Goal: Task Accomplishment & Management: Use online tool/utility

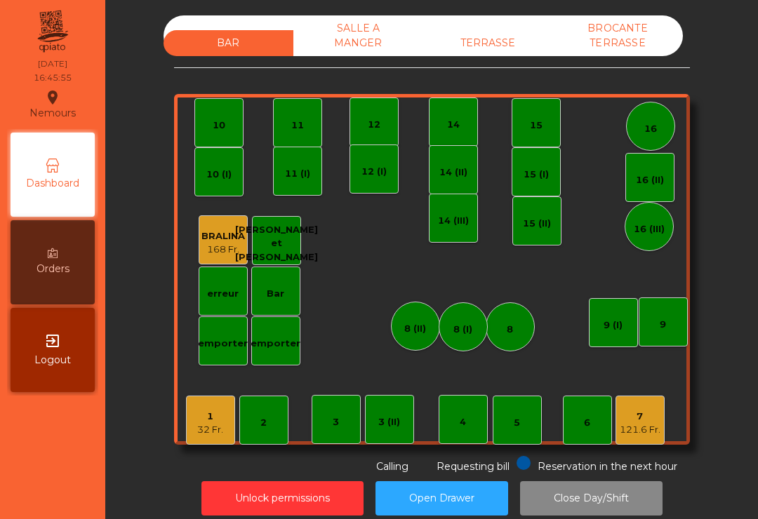
click at [510, 75] on div "BAR SALLE A MANGER TERRASSE BROCANTE TERRASSE 1 32 Fr. 2 3 4 5 6 7 121.6 Fr. 8 …" at bounding box center [432, 244] width 516 height 459
click at [503, 44] on div "TERRASSE" at bounding box center [488, 43] width 130 height 26
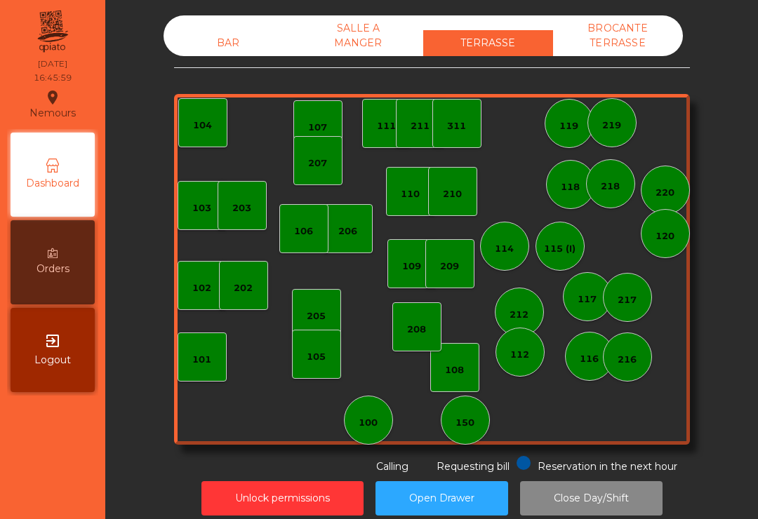
click at [455, 200] on div "210" at bounding box center [452, 194] width 19 height 14
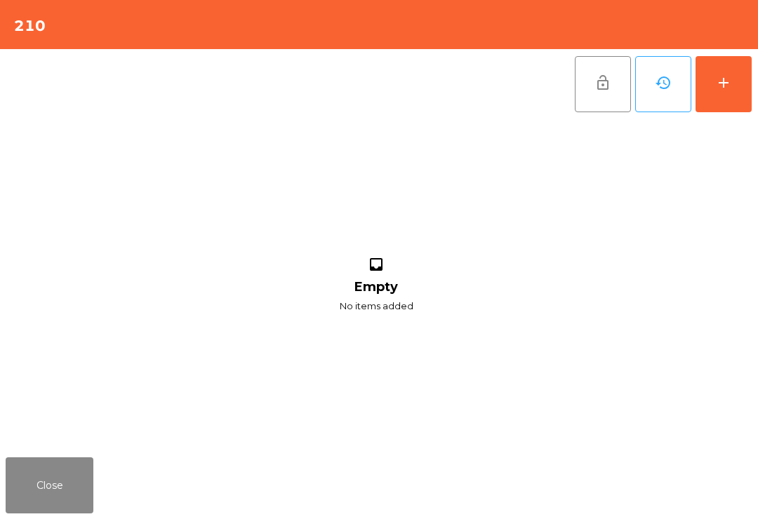
click at [725, 93] on button "add" at bounding box center [723, 84] width 56 height 56
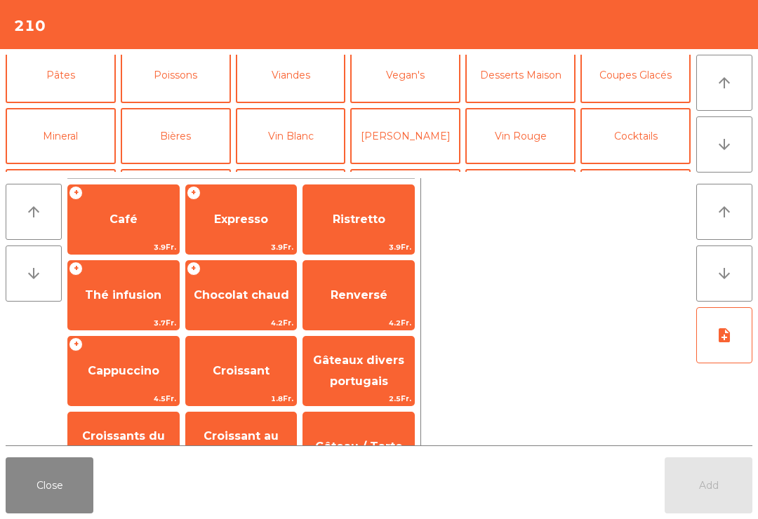
scroll to position [74, 0]
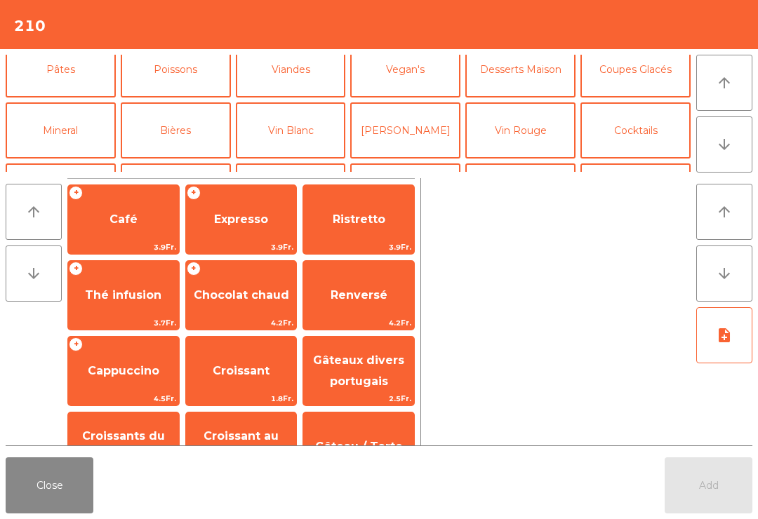
click at [189, 123] on button "Bières" at bounding box center [176, 130] width 110 height 56
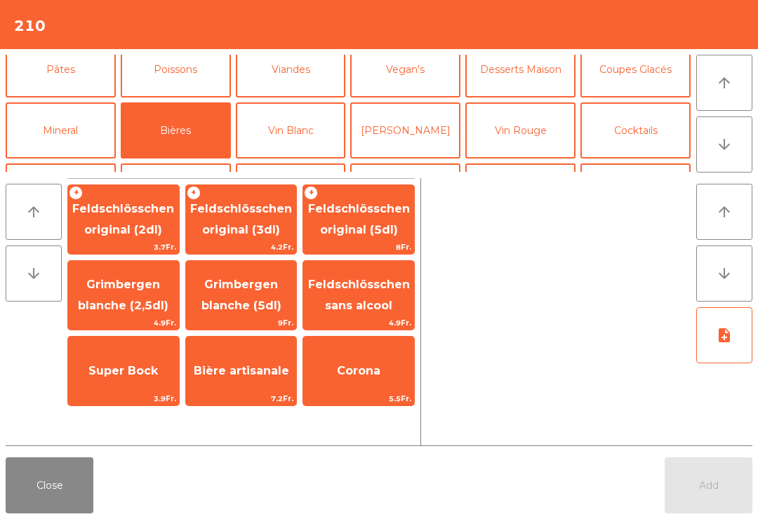
click at [255, 224] on span "Feldschlösschen original (3dl)" at bounding box center [241, 219] width 102 height 34
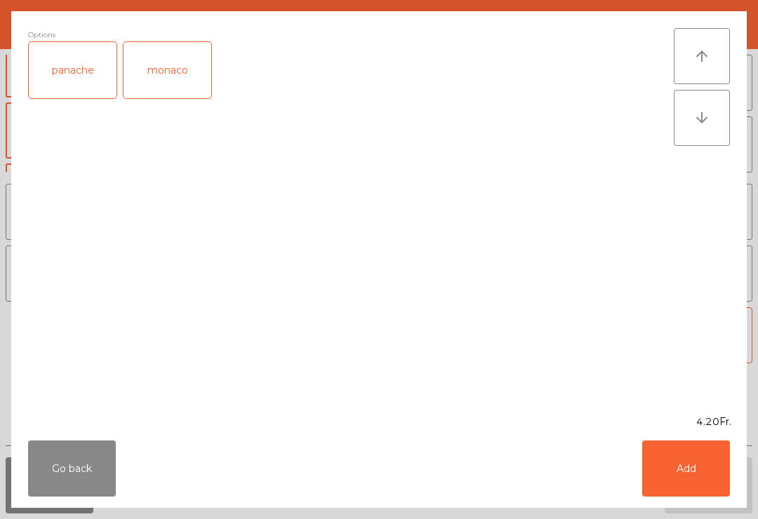
click at [683, 485] on button "Add" at bounding box center [686, 469] width 88 height 56
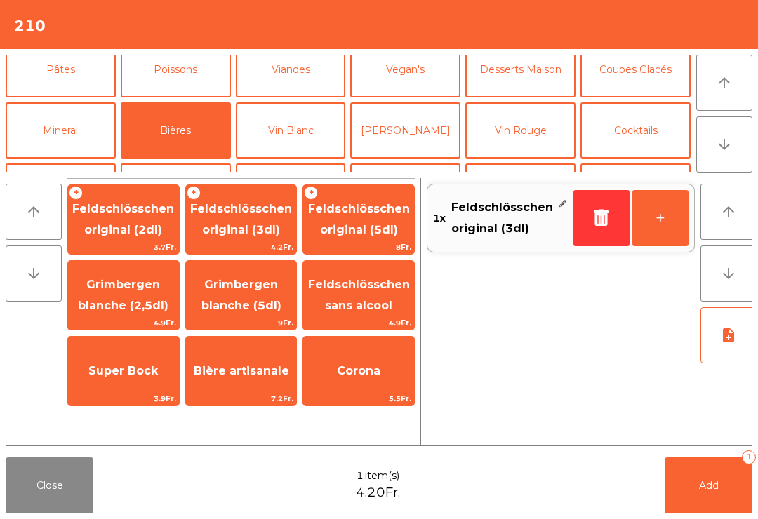
click at [662, 219] on button "+" at bounding box center [660, 218] width 56 height 56
click at [59, 124] on button "Mineral" at bounding box center [61, 130] width 110 height 56
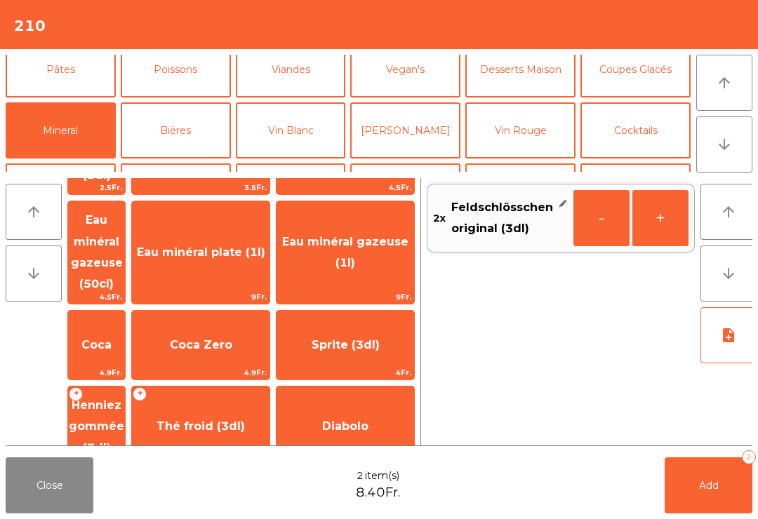
scroll to position [119, 0]
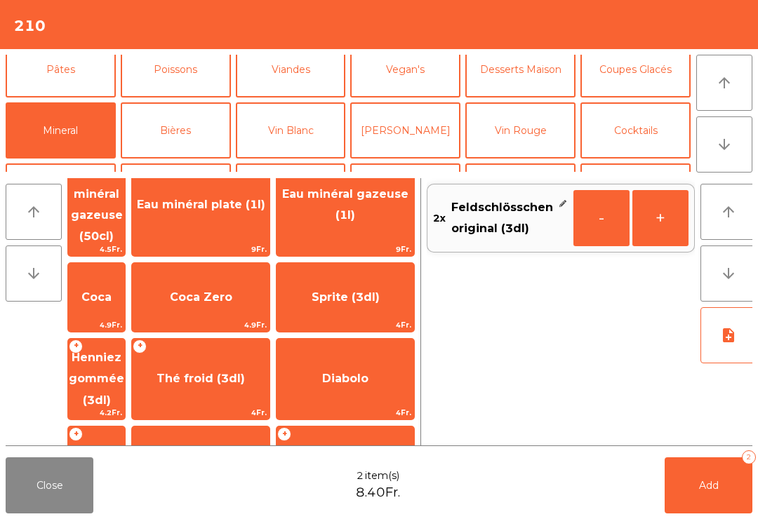
click at [245, 372] on span "Thé froid (3dl)" at bounding box center [200, 378] width 88 height 13
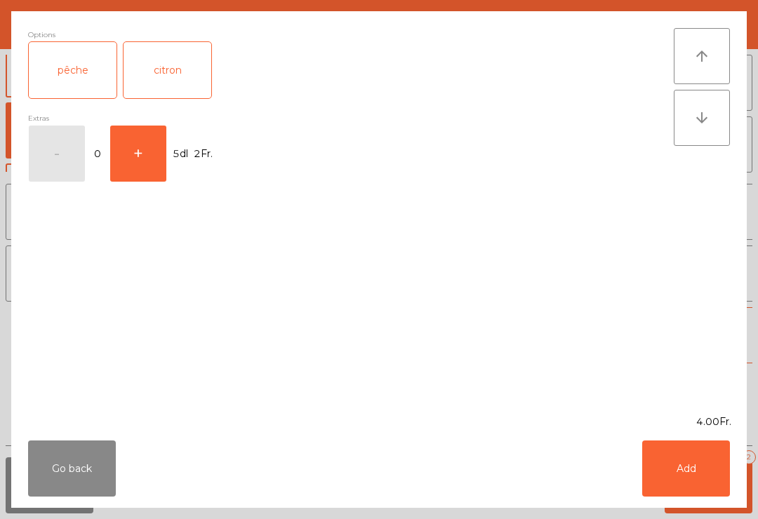
click at [715, 494] on button "Add" at bounding box center [686, 469] width 88 height 56
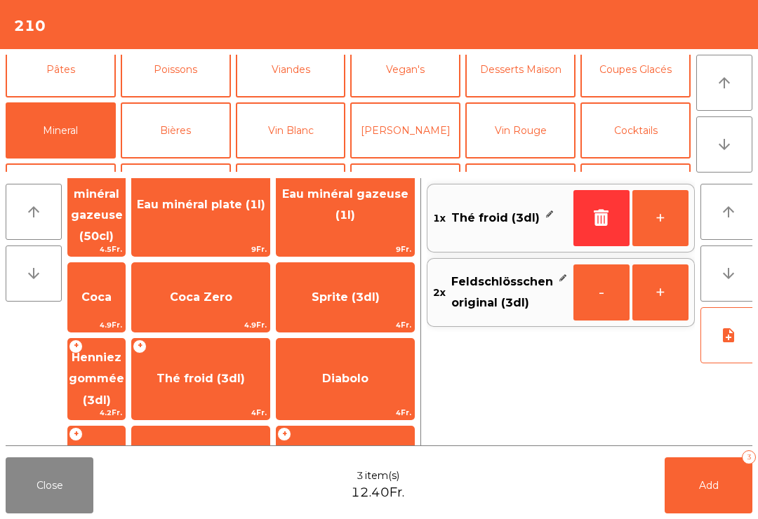
click at [720, 499] on button "Add 3" at bounding box center [708, 485] width 88 height 56
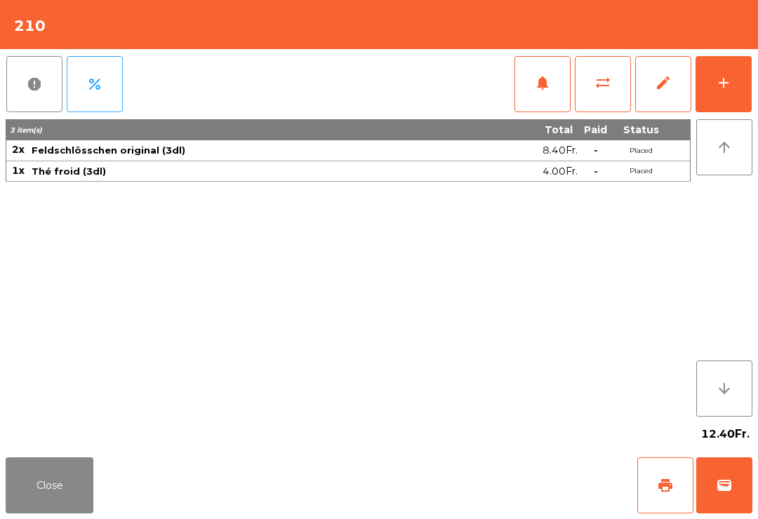
click at [17, 506] on button "Close" at bounding box center [50, 485] width 88 height 56
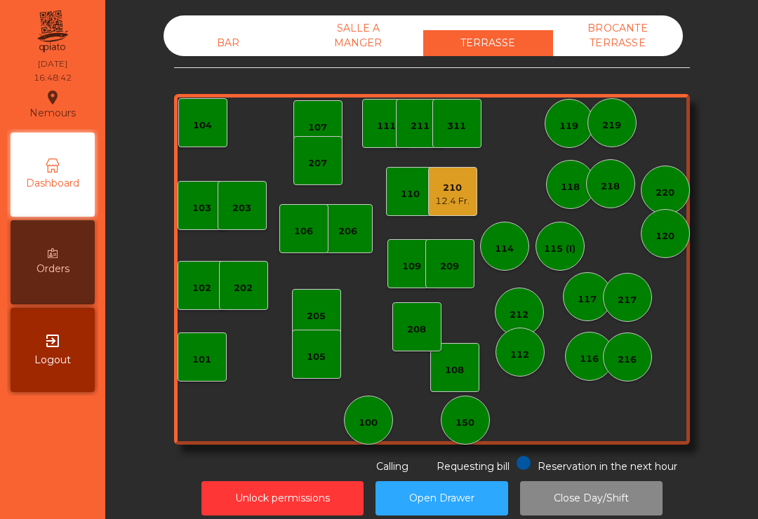
click at [330, 312] on div "205" at bounding box center [316, 313] width 49 height 49
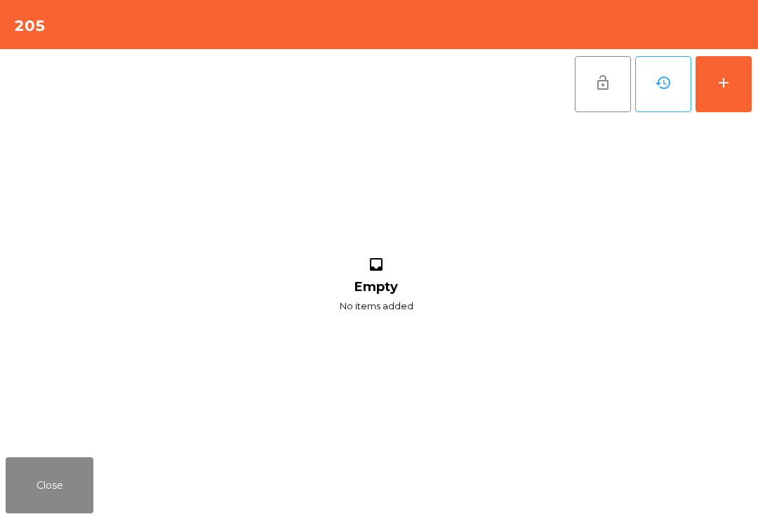
click at [727, 95] on button "add" at bounding box center [723, 84] width 56 height 56
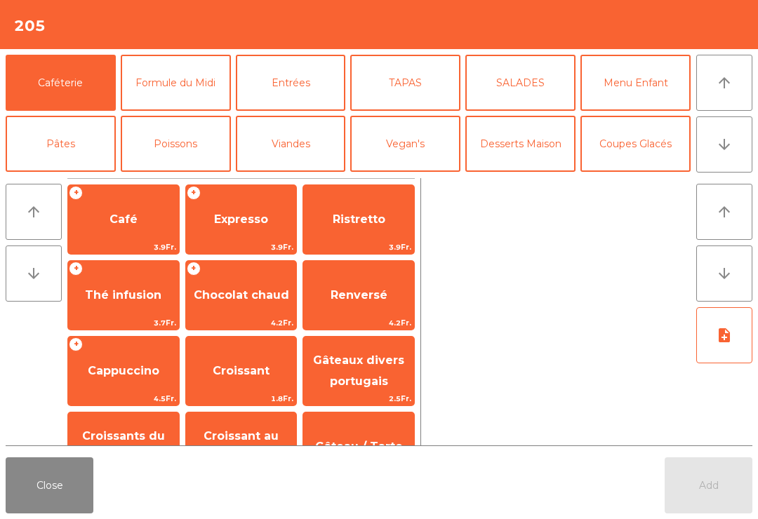
click at [728, 148] on icon "arrow_downward" at bounding box center [724, 144] width 17 height 17
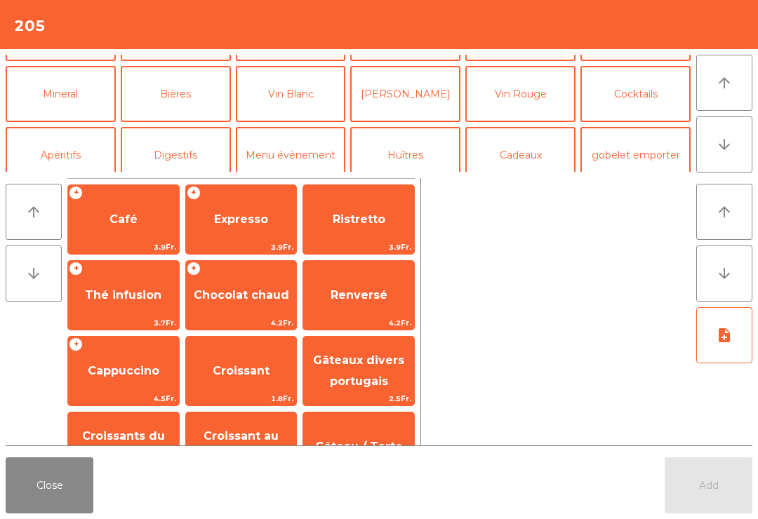
scroll to position [122, 0]
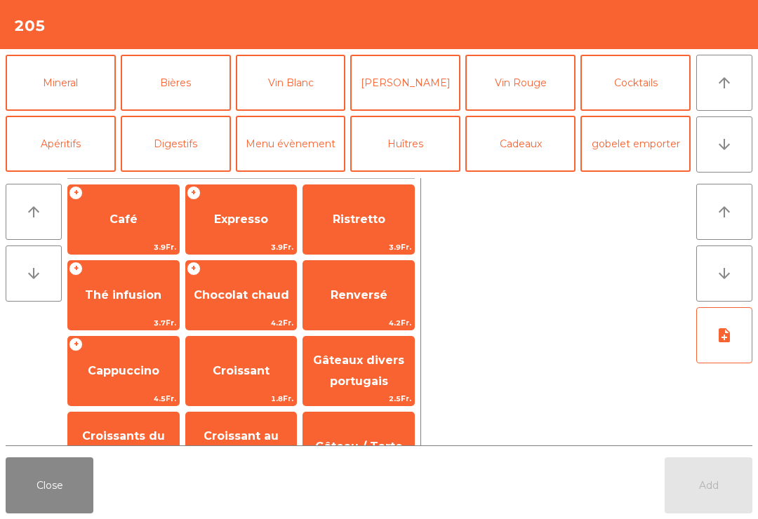
click at [76, 94] on button "Mineral" at bounding box center [61, 83] width 110 height 56
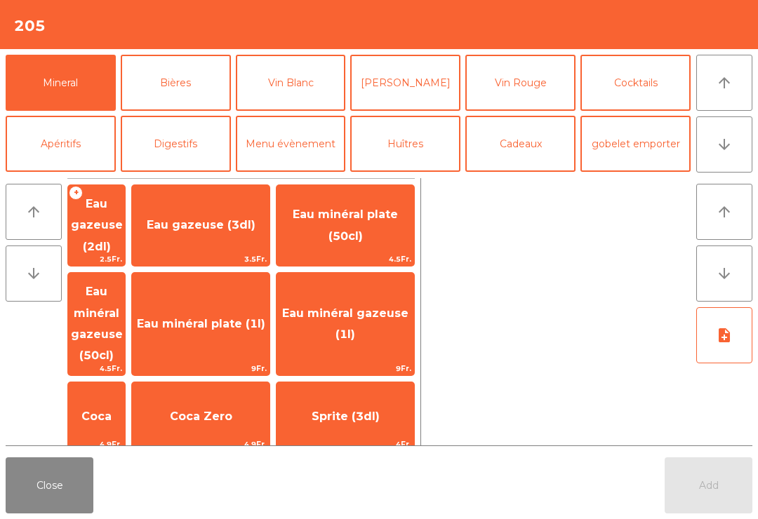
click at [62, 166] on button "Apéritifs" at bounding box center [61, 144] width 110 height 56
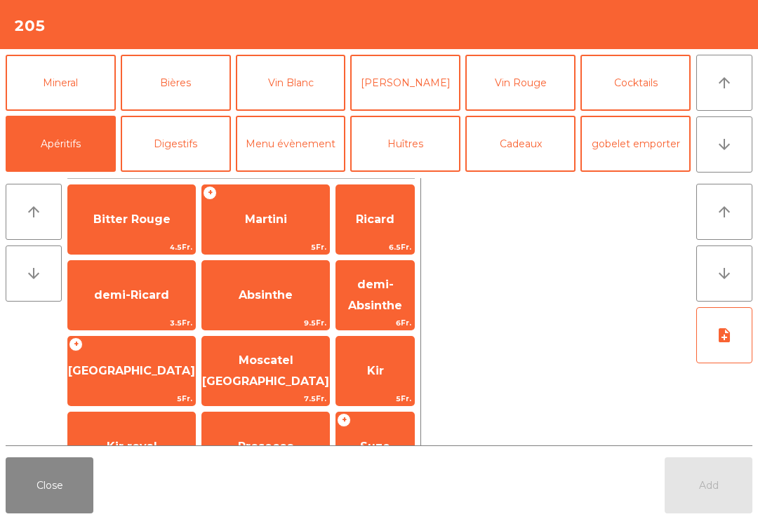
click at [394, 370] on span "Kir" at bounding box center [375, 371] width 78 height 38
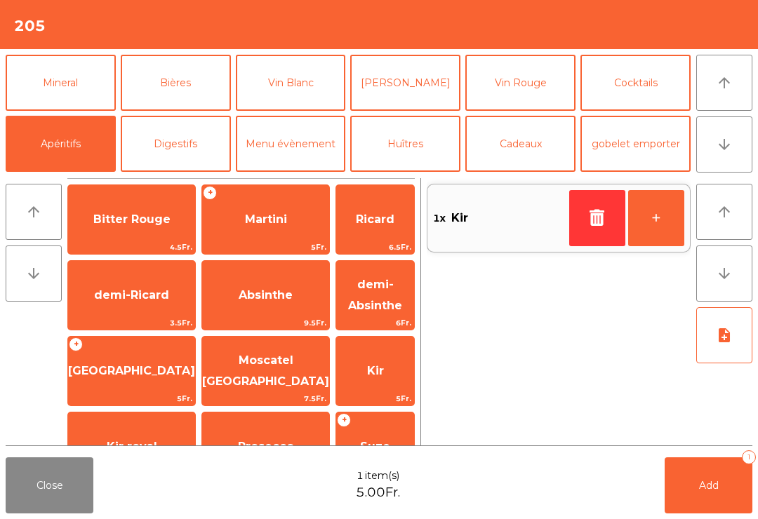
click at [384, 384] on span "Kir" at bounding box center [375, 371] width 78 height 38
click at [728, 511] on button "Add 2" at bounding box center [708, 485] width 88 height 56
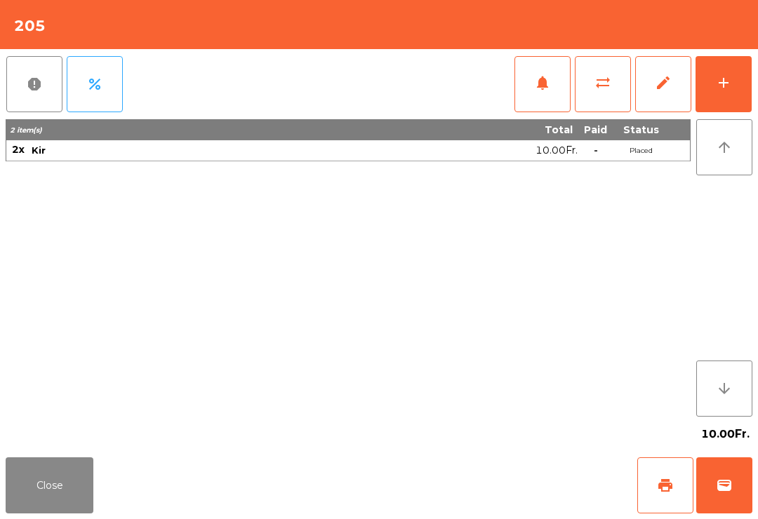
click at [35, 510] on button "Close" at bounding box center [50, 485] width 88 height 56
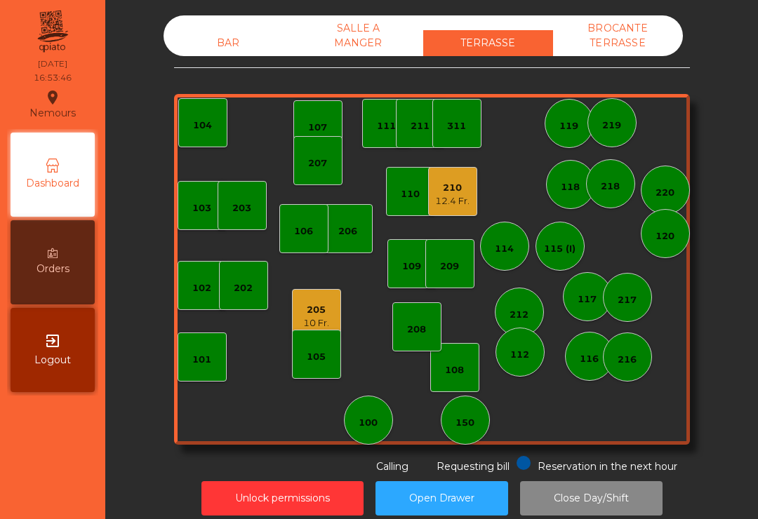
click at [257, 307] on div "202" at bounding box center [243, 285] width 49 height 49
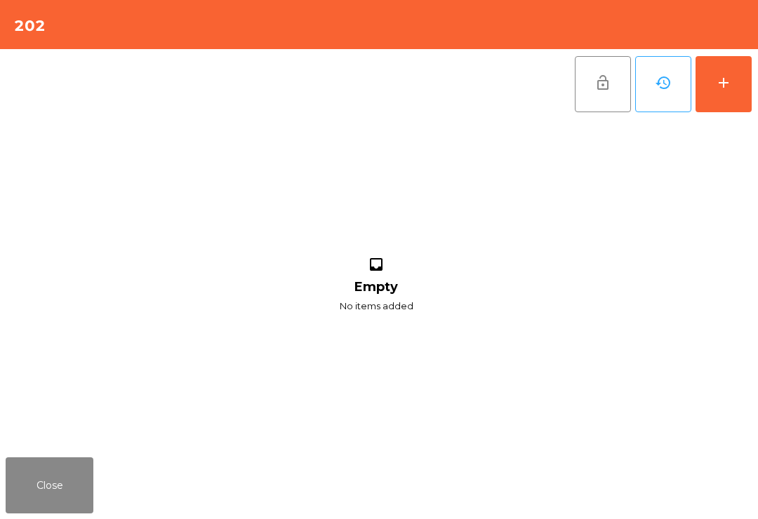
click at [728, 96] on button "add" at bounding box center [723, 84] width 56 height 56
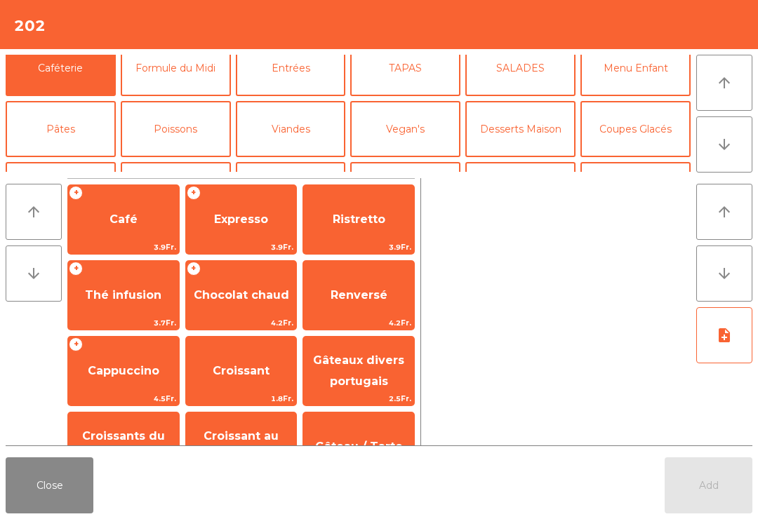
scroll to position [109, 0]
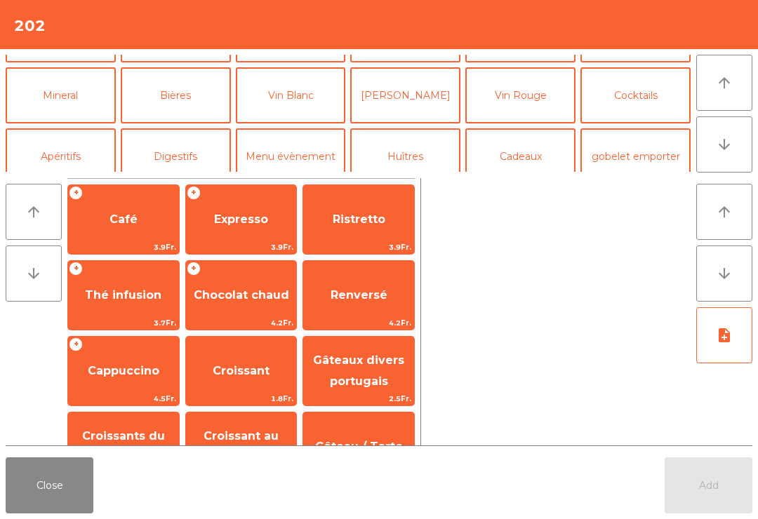
click at [76, 107] on button "Mineral" at bounding box center [61, 95] width 110 height 56
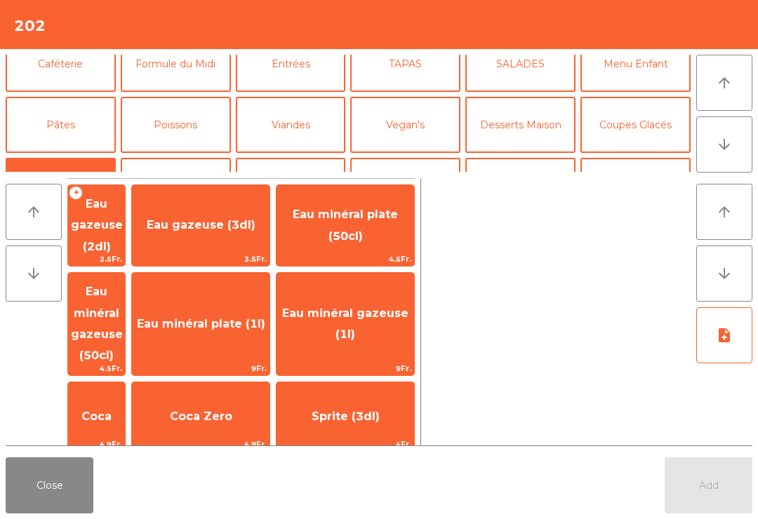
scroll to position [82, 0]
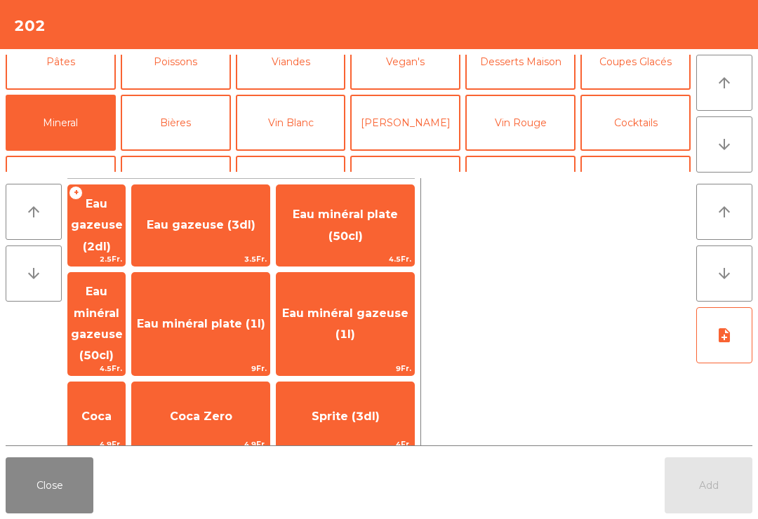
click at [634, 130] on button "Cocktails" at bounding box center [635, 123] width 110 height 56
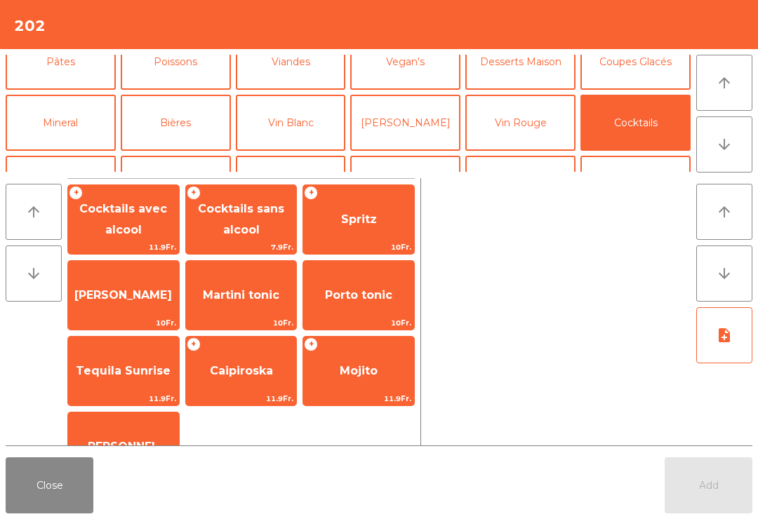
click at [377, 238] on span "Spritz" at bounding box center [358, 220] width 111 height 38
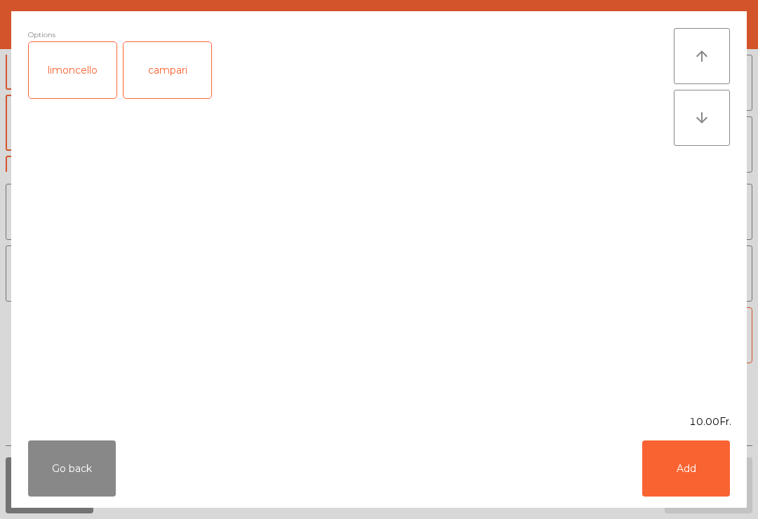
click at [715, 488] on button "Add" at bounding box center [686, 469] width 88 height 56
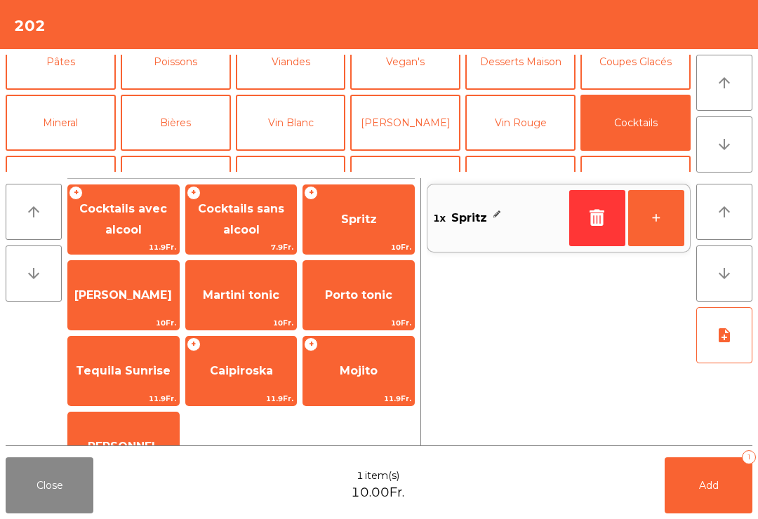
click at [659, 219] on button "+" at bounding box center [656, 218] width 56 height 56
click at [713, 450] on div "arrow_upward arrow_downward + Cocktails avec alcool 11.9Fr. + Cocktails sans al…" at bounding box center [379, 312] width 758 height 279
click at [659, 466] on div "Close 2 item(s) 20.00Fr. Add 2" at bounding box center [379, 485] width 758 height 67
click at [687, 506] on button "Add 2" at bounding box center [708, 485] width 88 height 56
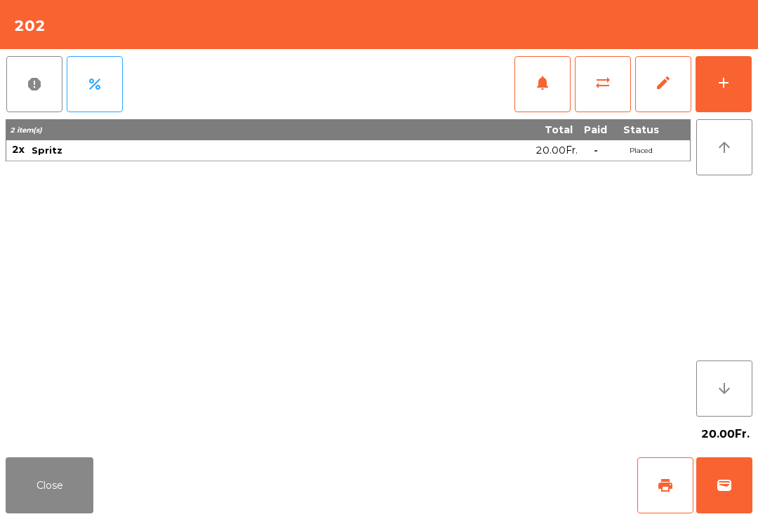
click at [71, 481] on button "Close" at bounding box center [50, 485] width 88 height 56
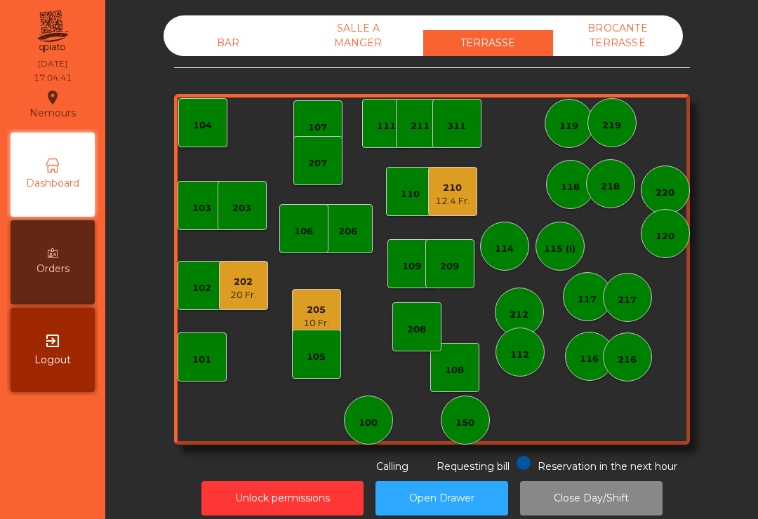
click at [246, 206] on div "203" at bounding box center [241, 208] width 19 height 14
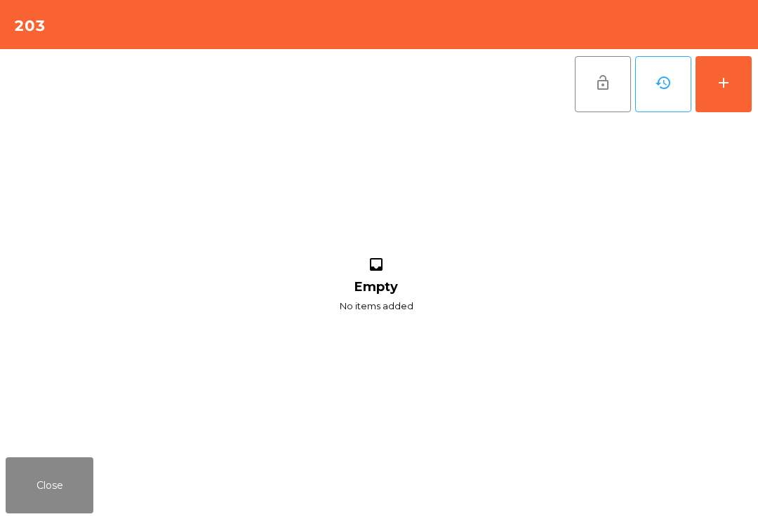
click at [745, 75] on button "add" at bounding box center [723, 84] width 56 height 56
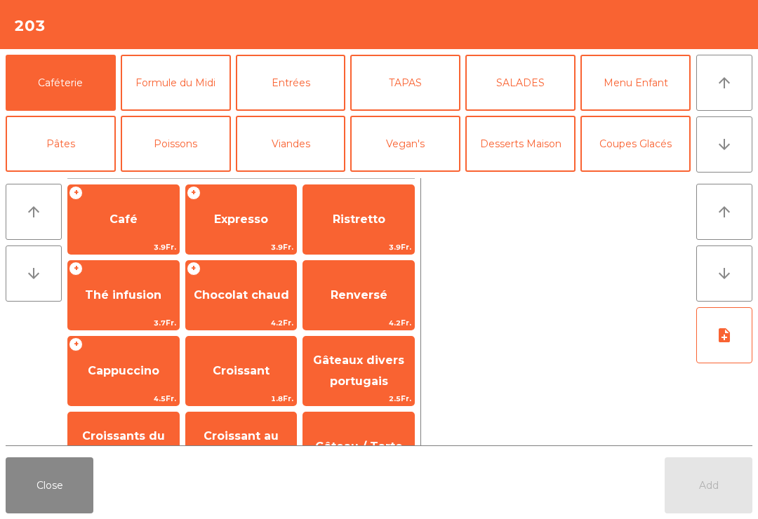
scroll to position [10, 0]
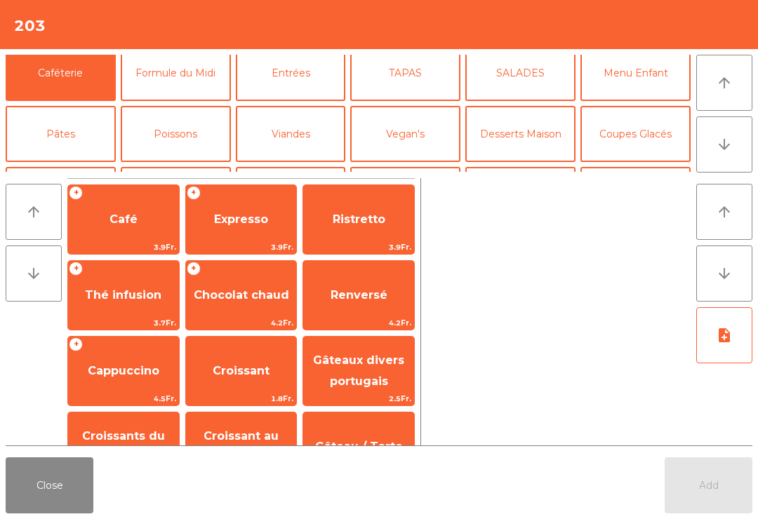
click at [241, 311] on span "Chocolat chaud" at bounding box center [241, 295] width 111 height 38
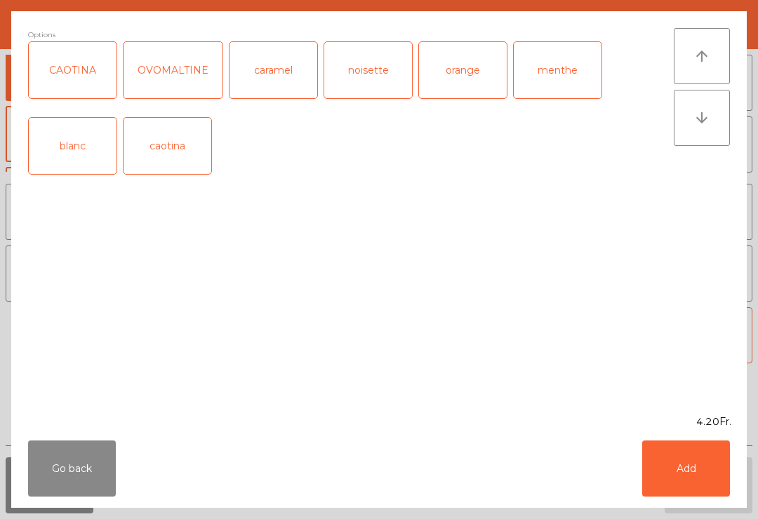
click at [699, 461] on button "Add" at bounding box center [686, 469] width 88 height 56
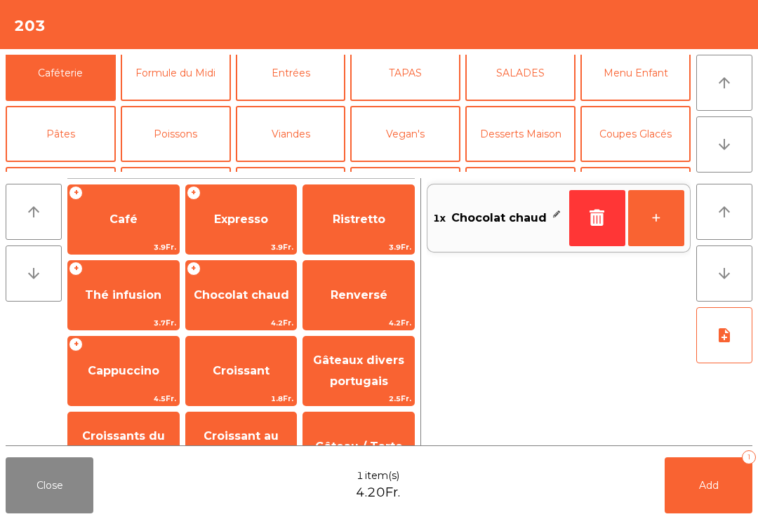
click at [135, 302] on span "Thé infusion" at bounding box center [123, 295] width 111 height 38
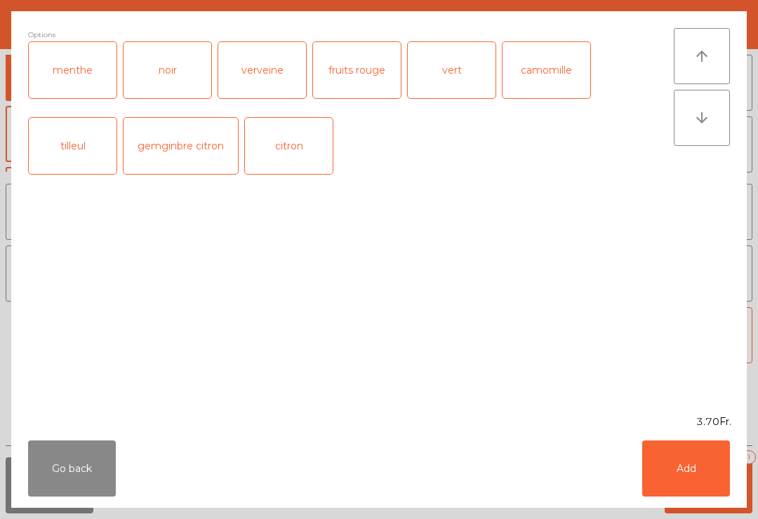
click at [701, 494] on button "Add" at bounding box center [686, 469] width 88 height 56
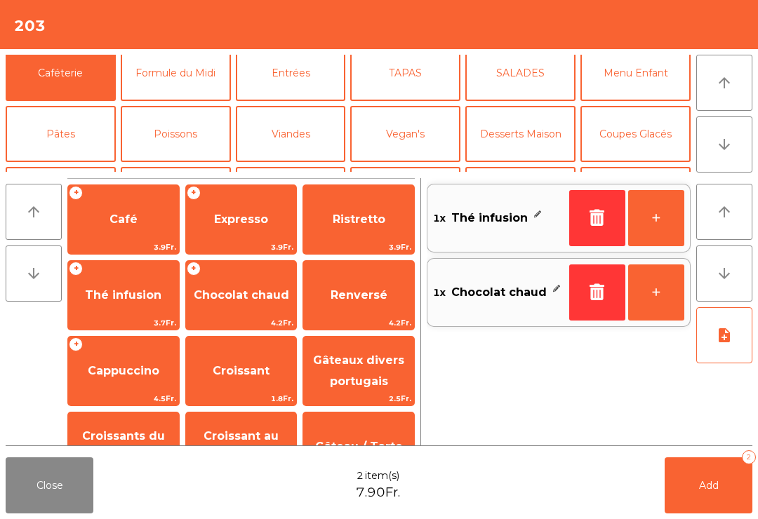
click at [712, 489] on span "Add" at bounding box center [709, 485] width 20 height 13
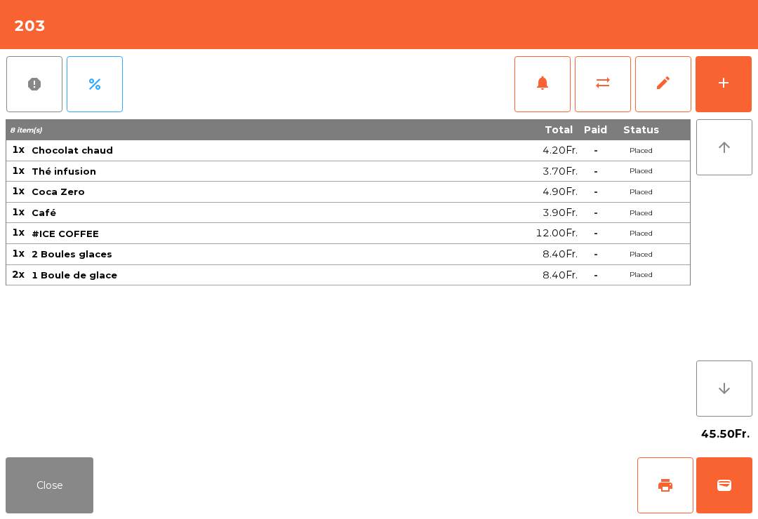
click at [53, 473] on button "Close" at bounding box center [50, 485] width 88 height 56
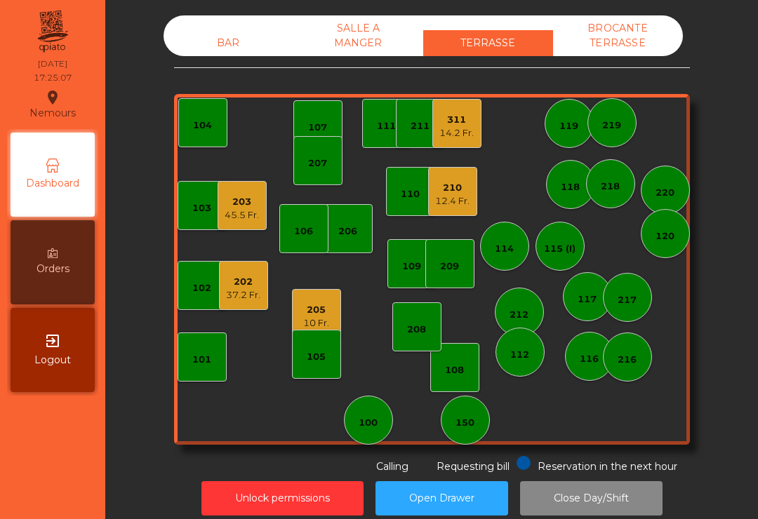
click at [464, 192] on div "210" at bounding box center [452, 188] width 34 height 14
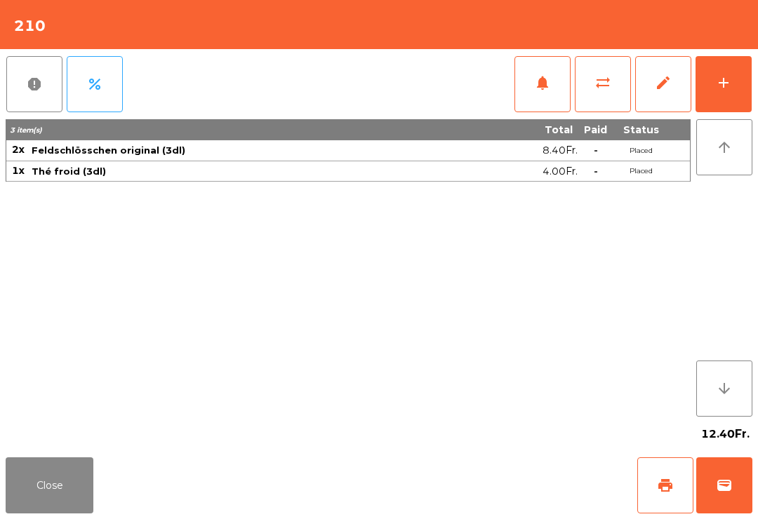
click at [724, 483] on span "wallet" at bounding box center [724, 485] width 17 height 17
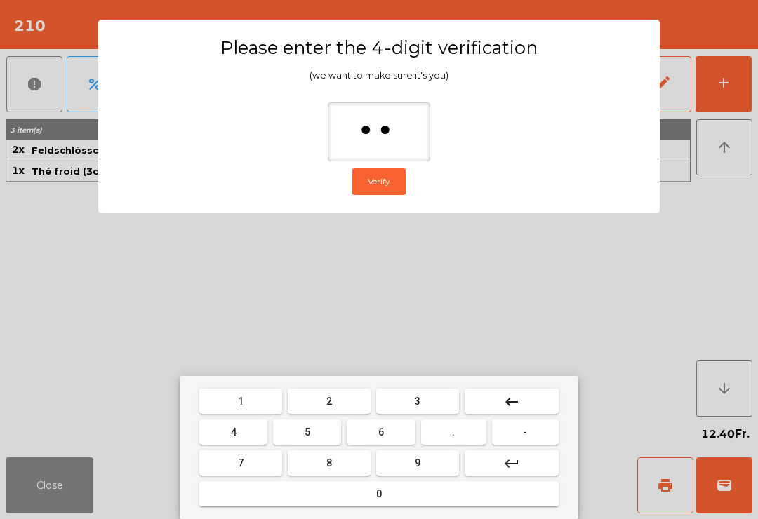
type input "***"
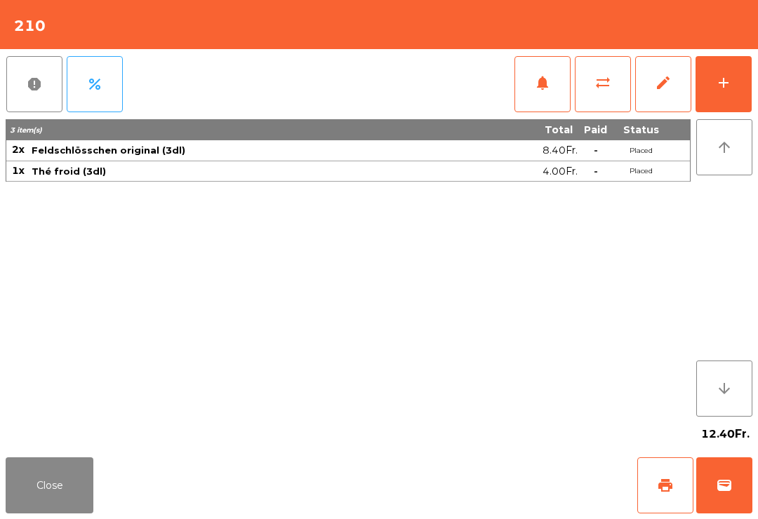
click at [488, 503] on div "Close print wallet" at bounding box center [379, 485] width 758 height 67
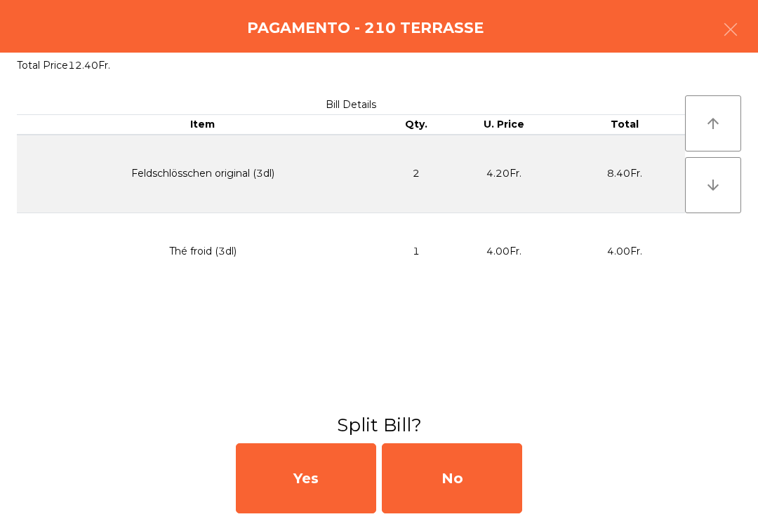
click at [456, 501] on div "No" at bounding box center [452, 478] width 140 height 70
click at [452, 485] on div "MB" at bounding box center [452, 478] width 140 height 70
click at [451, 484] on div "No" at bounding box center [452, 478] width 140 height 70
click at [463, 466] on div "No" at bounding box center [452, 478] width 140 height 70
click at [462, 465] on div "No" at bounding box center [452, 478] width 140 height 70
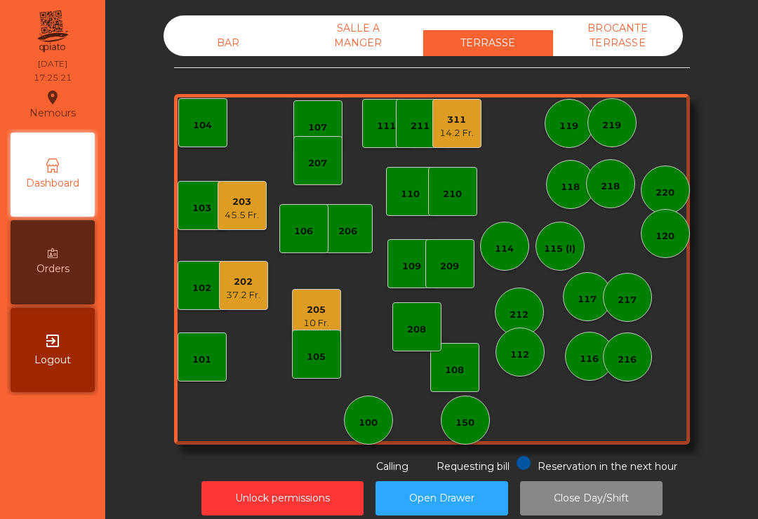
click at [457, 147] on div "311 14.2 Fr." at bounding box center [456, 123] width 49 height 49
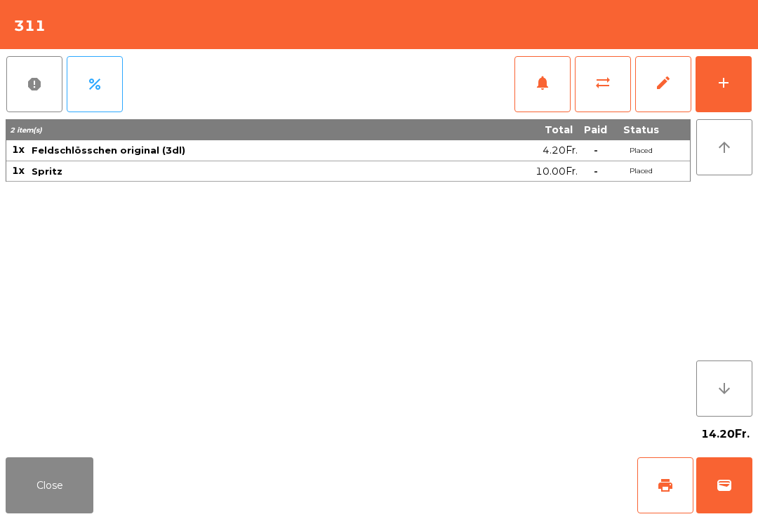
click at [659, 511] on button "print" at bounding box center [665, 485] width 56 height 56
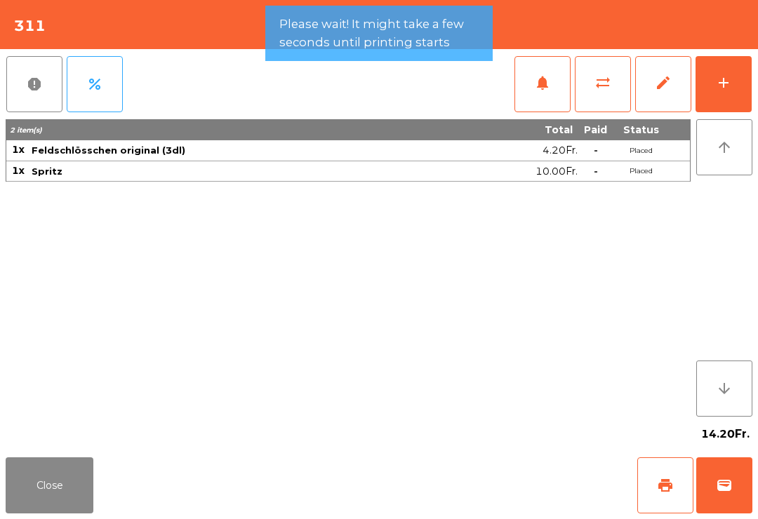
click at [54, 469] on button "Close" at bounding box center [50, 485] width 88 height 56
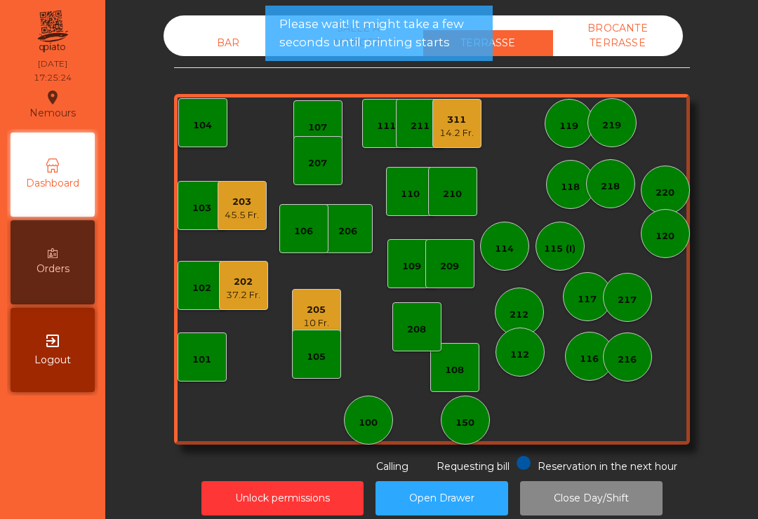
click at [225, 200] on div "203" at bounding box center [241, 202] width 34 height 14
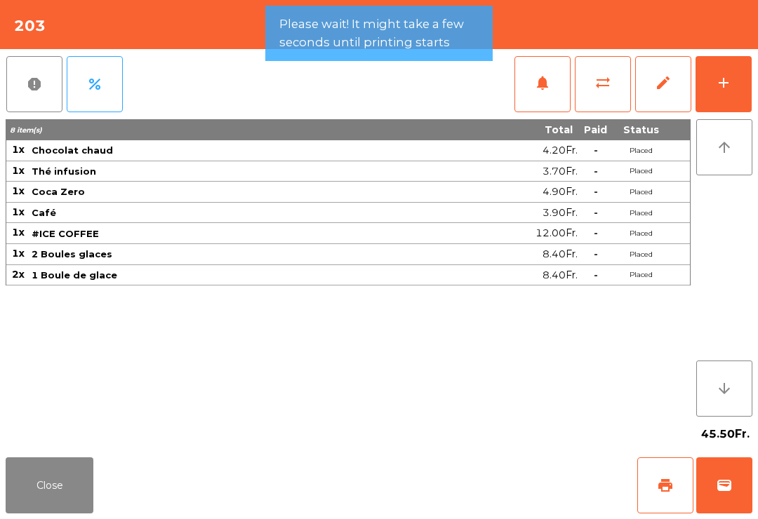
click at [661, 494] on button "print" at bounding box center [665, 485] width 56 height 56
click at [62, 505] on button "Close" at bounding box center [50, 485] width 88 height 56
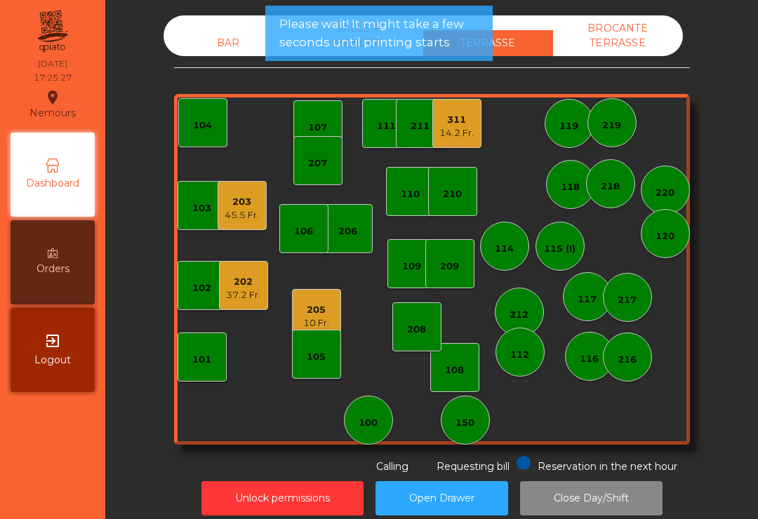
click at [253, 290] on div "37.2 Fr." at bounding box center [243, 295] width 34 height 14
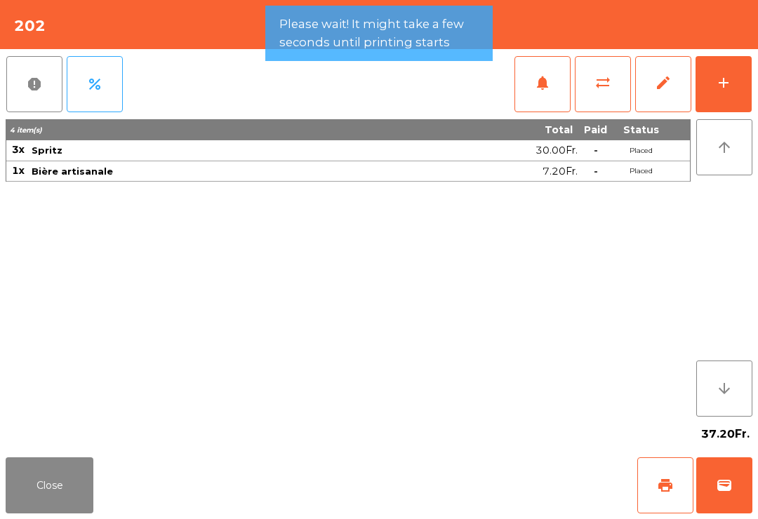
click at [645, 495] on button "print" at bounding box center [665, 485] width 56 height 56
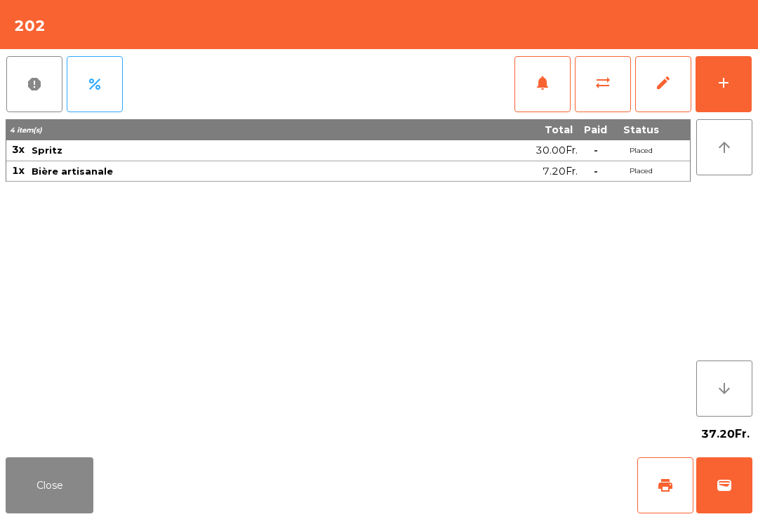
click at [64, 505] on button "Close" at bounding box center [50, 485] width 88 height 56
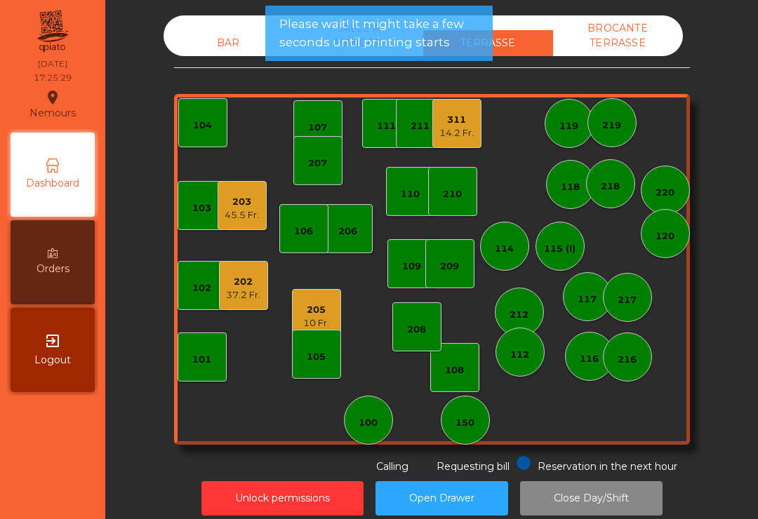
click at [319, 314] on div "205" at bounding box center [316, 310] width 26 height 14
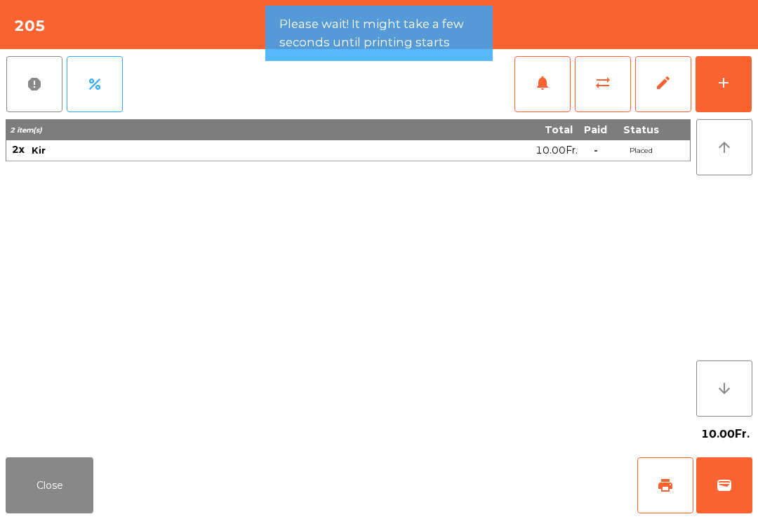
click at [659, 488] on span "print" at bounding box center [665, 485] width 17 height 17
